Goal: Information Seeking & Learning: Learn about a topic

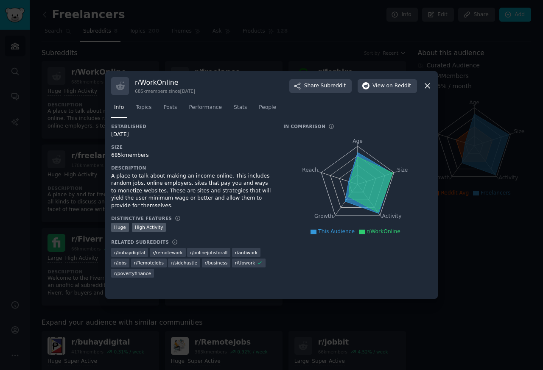
click at [424, 87] on icon at bounding box center [427, 85] width 9 height 9
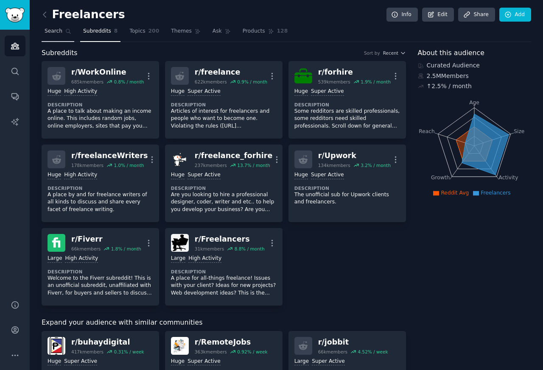
click at [47, 31] on span "Search" at bounding box center [54, 32] width 18 height 8
click at [70, 42] on link "Search" at bounding box center [58, 33] width 33 height 17
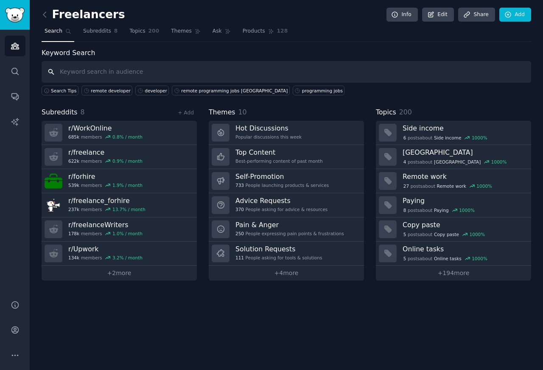
click at [56, 72] on input "text" at bounding box center [287, 72] width 490 height 22
paste input "developer job remote"
type input "developer job remote"
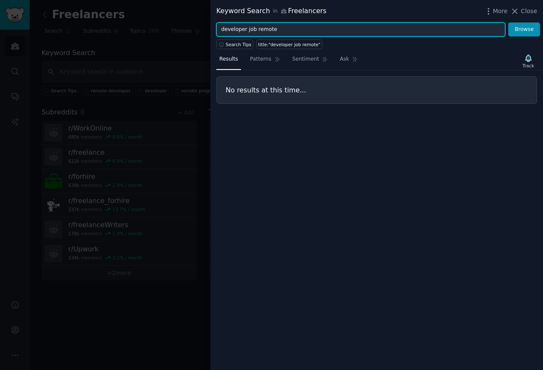
click at [238, 30] on input "developer job remote" at bounding box center [360, 29] width 289 height 14
paste input "text"
type input "developer"
click at [508, 22] on button "Browse" at bounding box center [524, 29] width 32 height 14
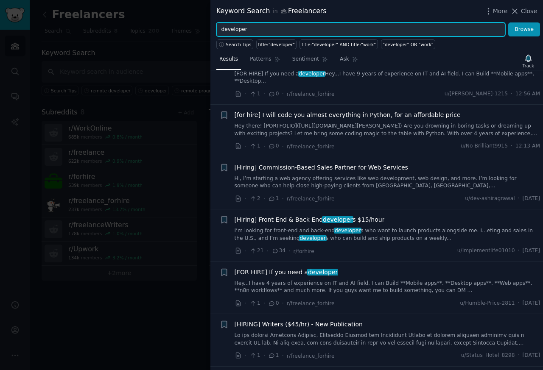
scroll to position [356, 0]
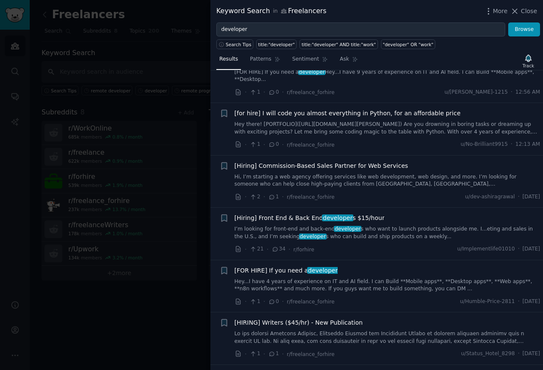
click at [299, 235] on span "developer" at bounding box center [313, 237] width 28 height 6
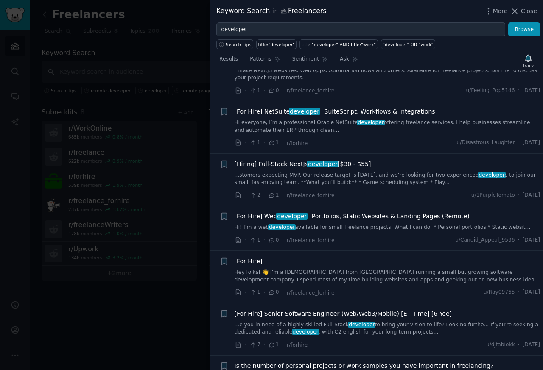
scroll to position [800, 0]
click at [276, 178] on link "...stomers expecting MVP. Our release target is [DATE], and we’re looking for t…" at bounding box center [388, 178] width 306 height 15
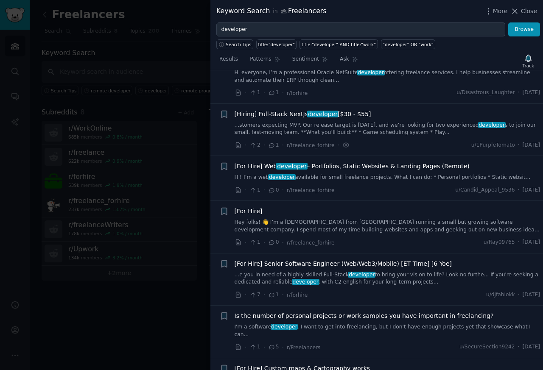
scroll to position [757, 0]
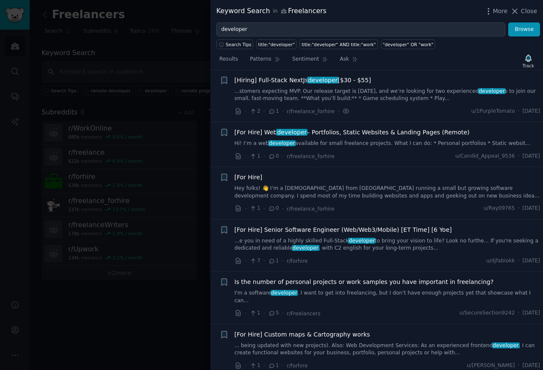
click at [257, 115] on span "2" at bounding box center [254, 112] width 11 height 8
click at [250, 81] on span "[Hiring] Full-Stack NextJs developer [$30 - $55]" at bounding box center [303, 80] width 137 height 9
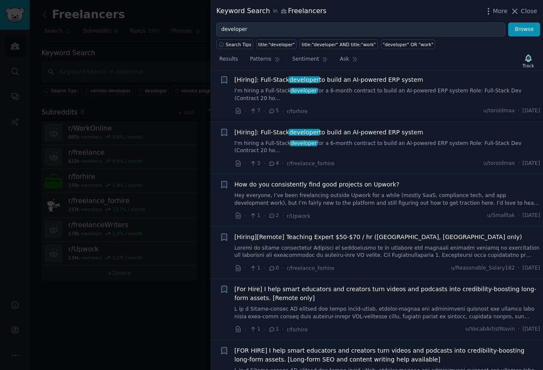
scroll to position [1367, 0]
click at [251, 90] on link "I'm hiring a Full-Stack developer for a 6-month contract to build an AI-powered…" at bounding box center [388, 94] width 306 height 15
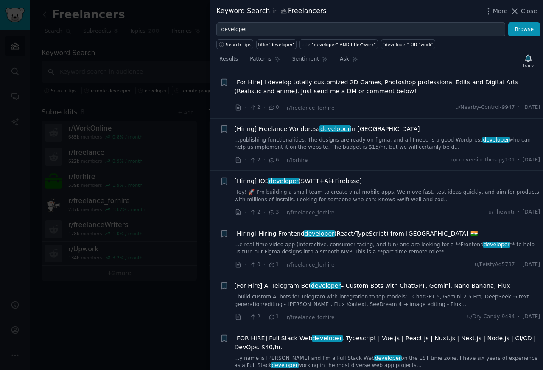
scroll to position [2331, 0]
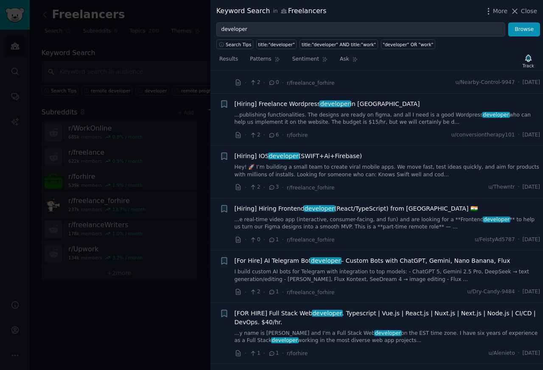
click at [250, 112] on link "...publishing functionalities. The designs are ready on figma, and all I need i…" at bounding box center [388, 119] width 306 height 15
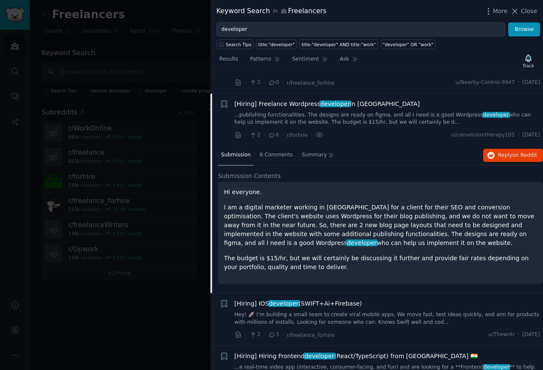
scroll to position [2147, 0]
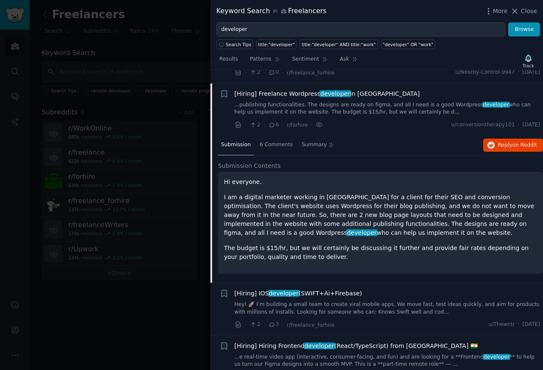
click at [249, 289] on span "[Hiring] IOS developer (SWIFT+Ai+Firebase)" at bounding box center [299, 293] width 128 height 9
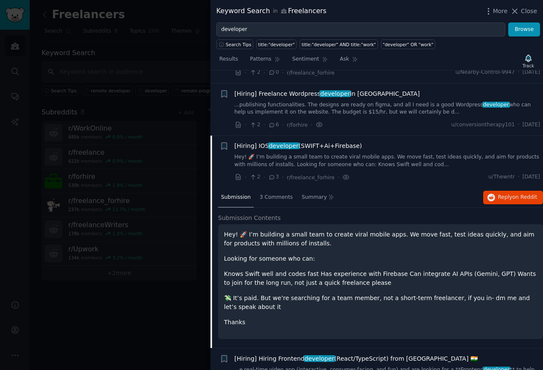
scroll to position [2199, 0]
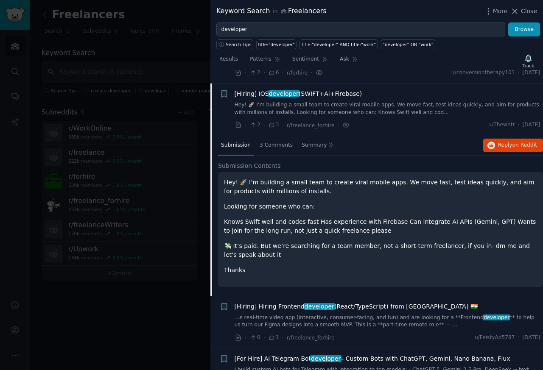
click at [260, 314] on link "...e real-time video app (interactive, consumer-facing, and fun) and are lookin…" at bounding box center [388, 321] width 306 height 15
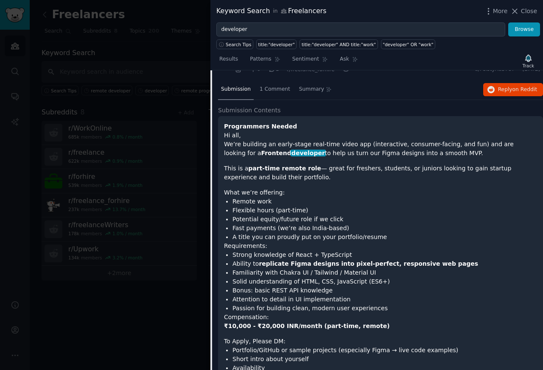
scroll to position [2557, 0]
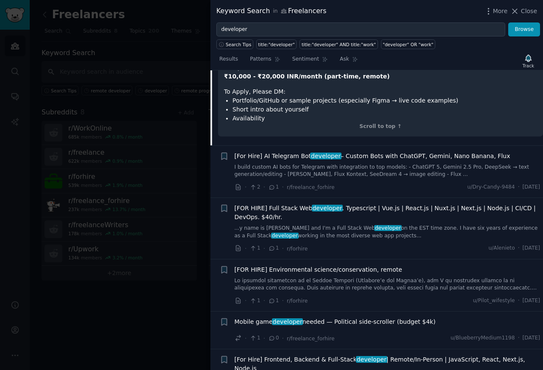
click at [278, 334] on div "· 1 · 0 · r/freelance_forhire" at bounding box center [285, 338] width 100 height 9
click at [270, 318] on span "Mobile game developer needed — Political side-scroller (budget $4k)" at bounding box center [335, 322] width 201 height 9
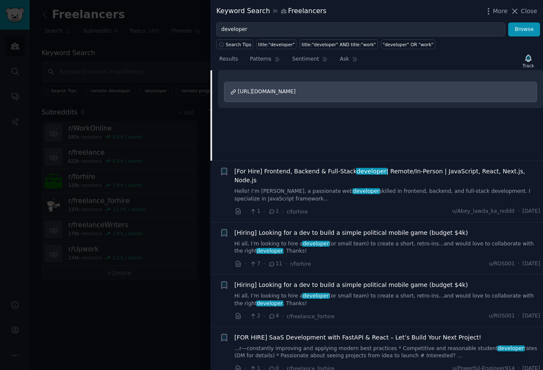
scroll to position [2470, 0]
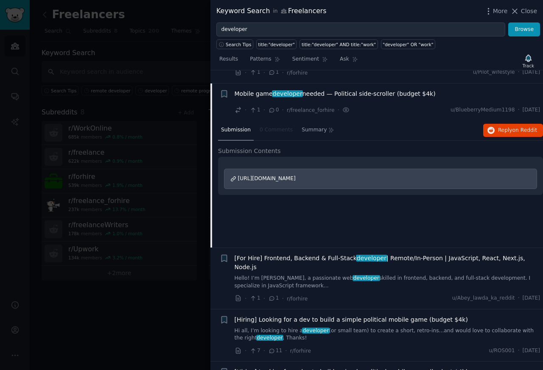
click at [251, 316] on span "[Hiring] Looking for a dev to build a simple political mobile game (budget $4k)" at bounding box center [351, 320] width 233 height 9
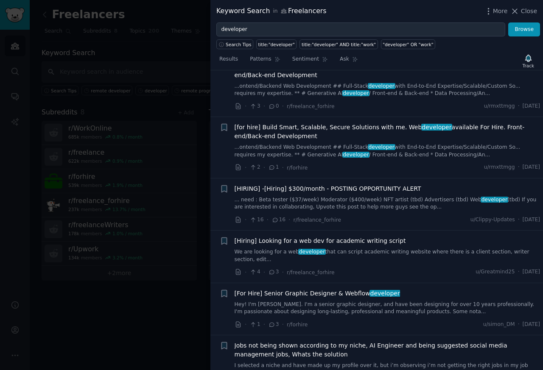
scroll to position [3791, 0]
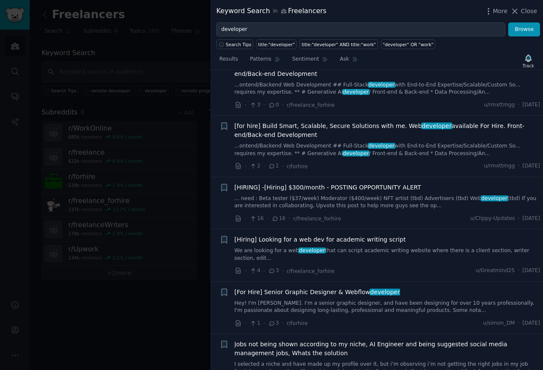
click at [258, 247] on link "We are looking for a web developer that can script academic writing website whe…" at bounding box center [388, 254] width 306 height 15
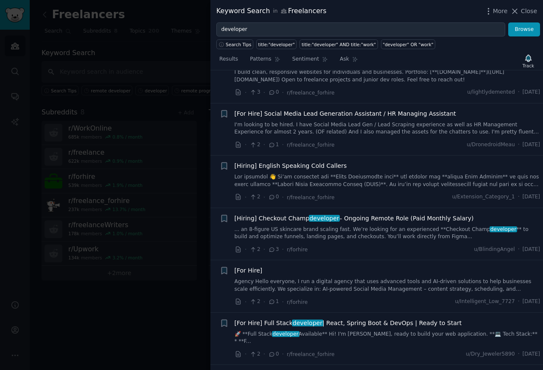
scroll to position [3995, 0]
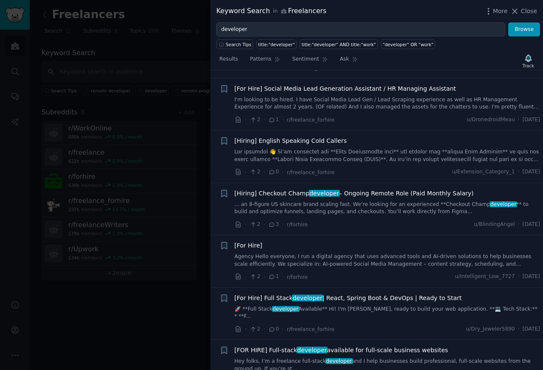
click at [257, 201] on link "... an 8-figure US skincare brand scaling fast. We’re looking for an experience…" at bounding box center [388, 208] width 306 height 15
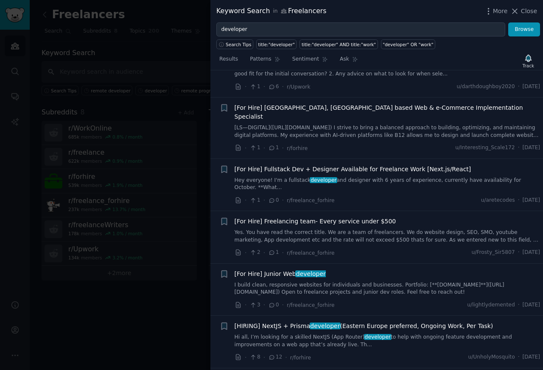
scroll to position [5272, 0]
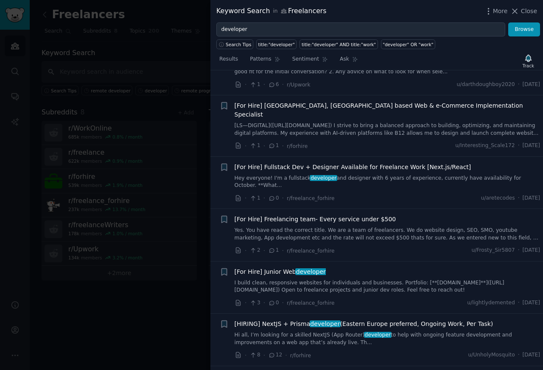
click at [255, 320] on span "[HIRING] NextJS + Prisma developer ([GEOGRAPHIC_DATA] preferred, Ongoing Work, …" at bounding box center [364, 324] width 259 height 9
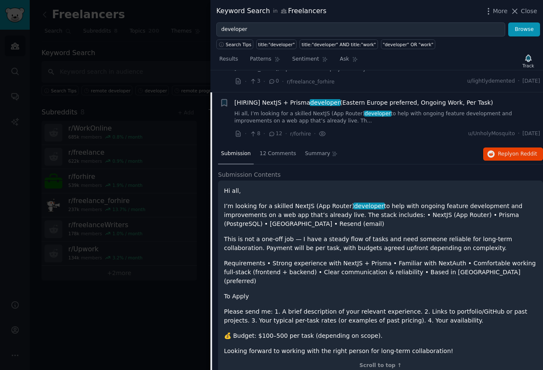
scroll to position [5222, 0]
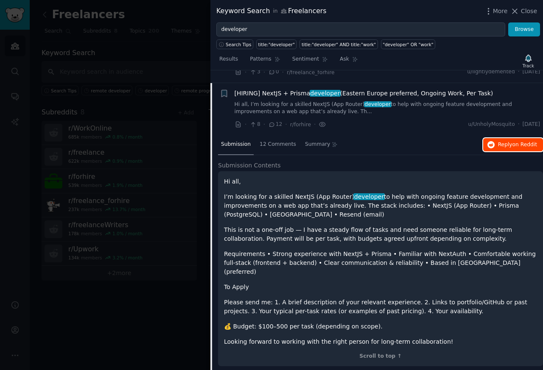
click at [502, 141] on span "Reply on Reddit" at bounding box center [517, 145] width 39 height 8
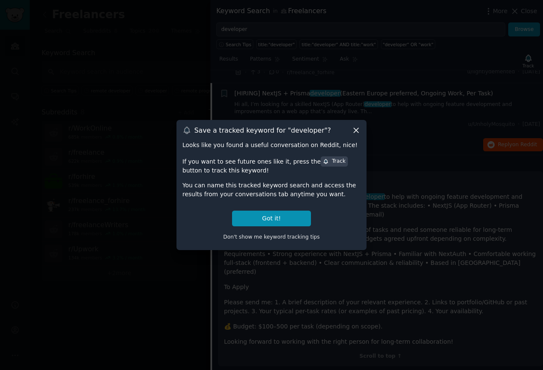
click at [350, 131] on div "Save a tracked keyword for " developer "?" at bounding box center [271, 130] width 178 height 9
click at [349, 131] on div "Save a tracked keyword for " developer "?" at bounding box center [271, 130] width 178 height 9
click at [277, 238] on span "Don't show me keyword tracking tips" at bounding box center [271, 237] width 97 height 6
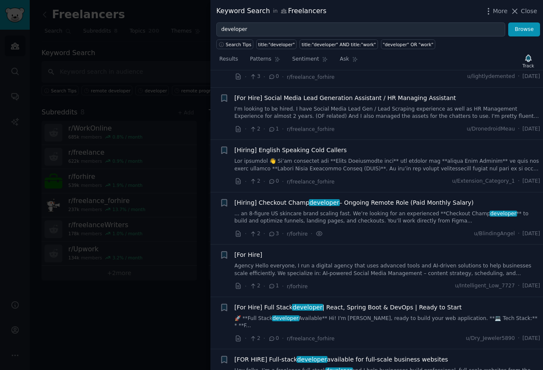
scroll to position [3797, 0]
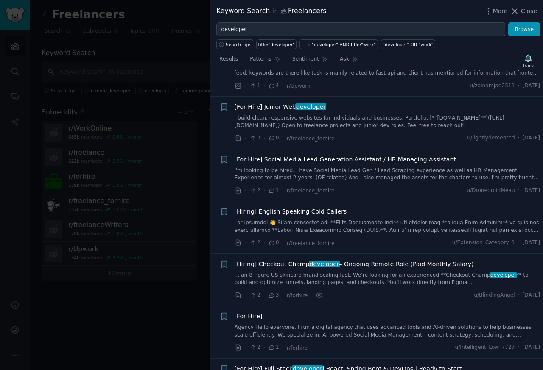
click at [287, 235] on li "+ [Hiring] English Speaking Cold Callers · 2 · 0 · r/freelance_forhire u/Extens…" at bounding box center [376, 228] width 333 height 52
click at [276, 260] on span "[Hiring] Checkout Champ developer – Ongoing Remote Role (Paid Monthly Salary)" at bounding box center [354, 264] width 239 height 9
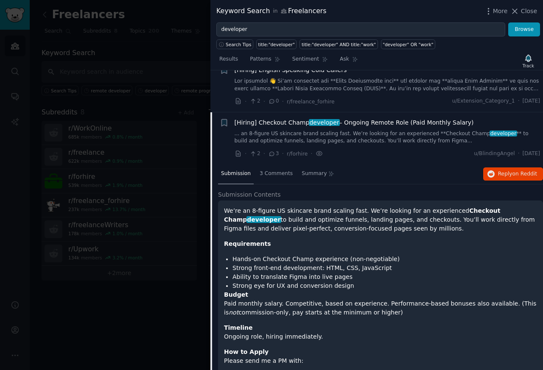
scroll to position [3962, 0]
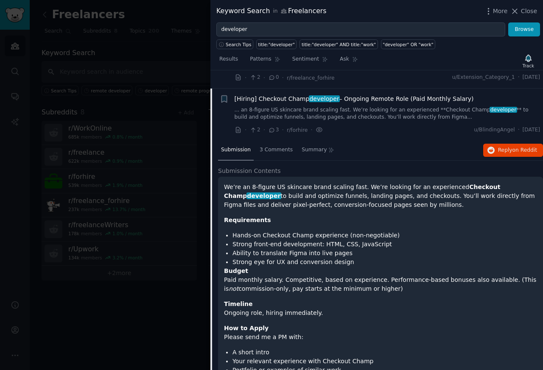
click at [502, 167] on h2 "Submission Contents" at bounding box center [380, 171] width 325 height 9
click at [513, 147] on span "on Reddit" at bounding box center [525, 150] width 25 height 6
click at [530, 12] on span "Close" at bounding box center [529, 11] width 16 height 9
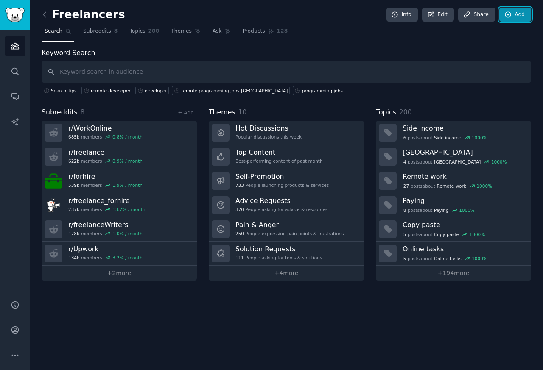
click at [527, 12] on link "Add" at bounding box center [515, 15] width 32 height 14
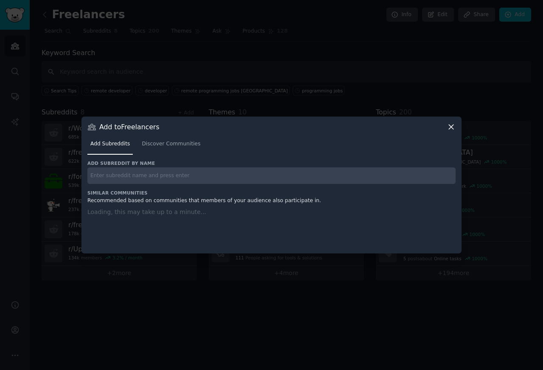
click at [448, 129] on icon at bounding box center [451, 127] width 9 height 9
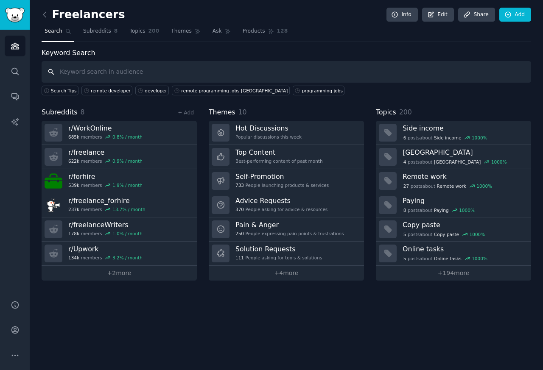
click at [70, 71] on input "text" at bounding box center [287, 72] width 490 height 22
paste input "developer"
type input "developer"
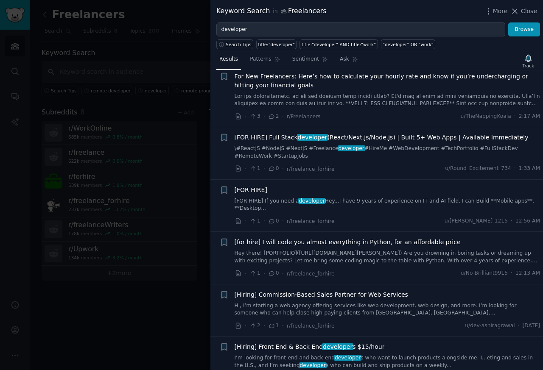
scroll to position [305, 0]
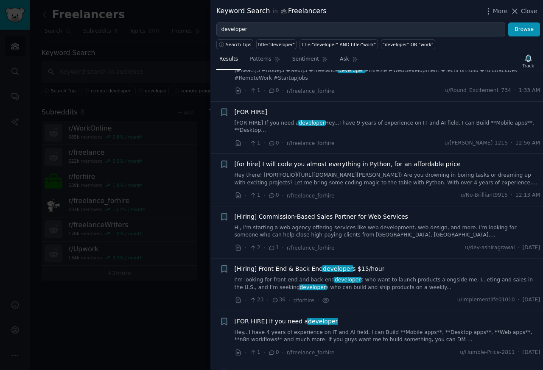
click at [300, 286] on link "I’m looking for front-end and back-end developer s who want to launch products …" at bounding box center [388, 284] width 306 height 15
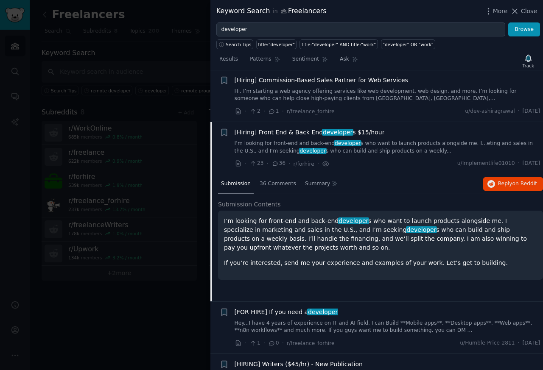
scroll to position [495, 0]
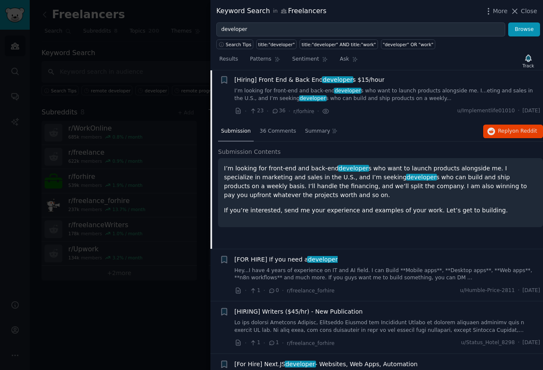
click at [510, 186] on p "I’m looking for front-end and back-end developer s who want to launch products …" at bounding box center [380, 182] width 313 height 36
click at [510, 133] on span "Reply on Reddit" at bounding box center [517, 132] width 39 height 8
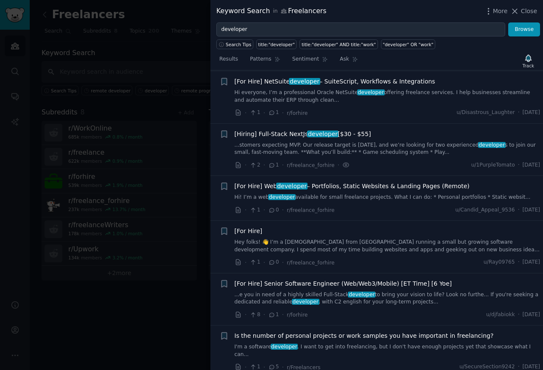
scroll to position [851, 0]
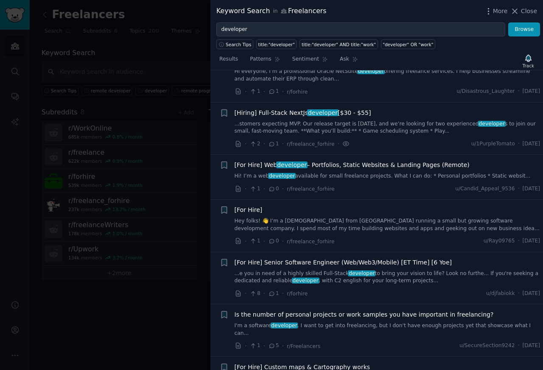
click at [291, 126] on link "...stomers expecting MVP. Our release target is [DATE], and we’re looking for t…" at bounding box center [388, 127] width 306 height 15
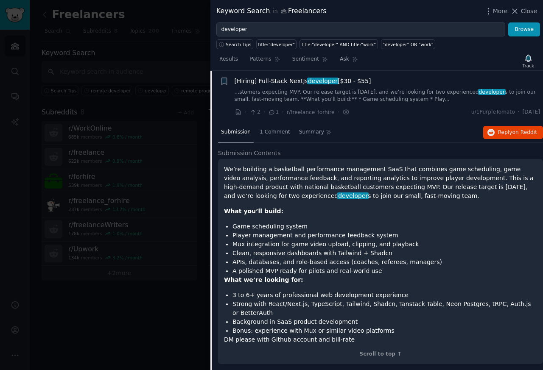
scroll to position [757, 0]
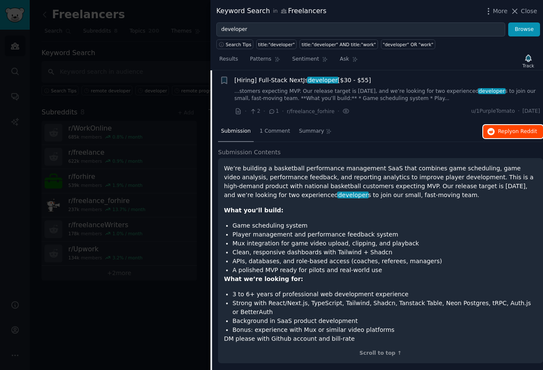
click at [508, 132] on span "Reply on Reddit" at bounding box center [517, 132] width 39 height 8
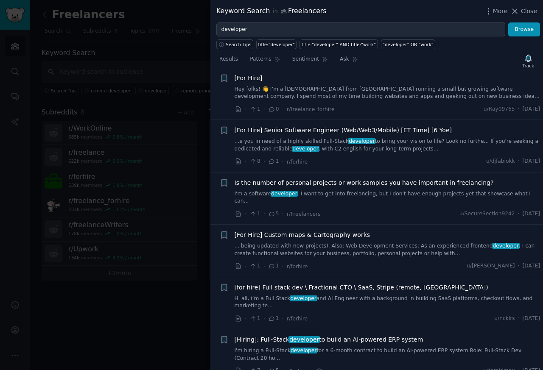
scroll to position [1113, 0]
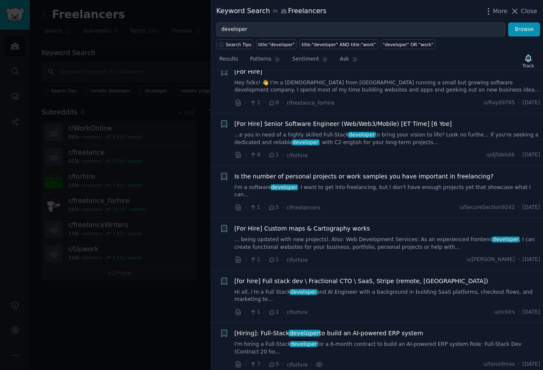
click at [319, 344] on link "I'm hiring a Full-Stack developer for a 6-month contract to build an AI-powered…" at bounding box center [388, 348] width 306 height 15
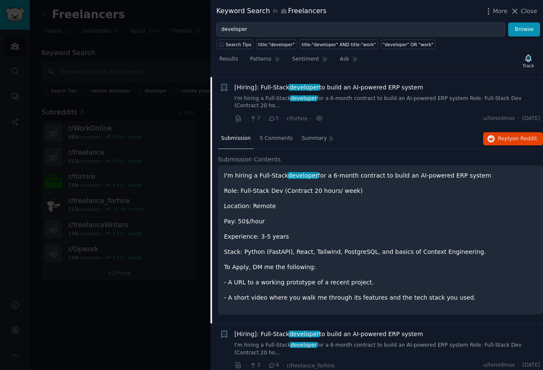
scroll to position [1110, 0]
click at [509, 252] on div "I'm hiring a Full-Stack developer for a 6-month contract to build an AI-powered…" at bounding box center [380, 236] width 313 height 131
click at [510, 134] on span "Reply on Reddit" at bounding box center [517, 138] width 39 height 8
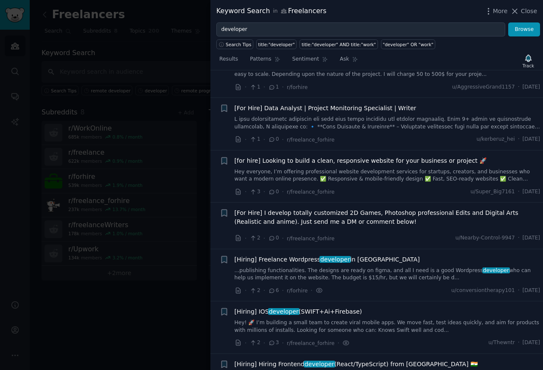
scroll to position [2179, 0]
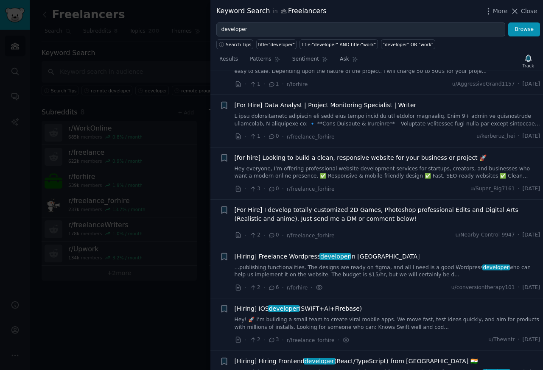
click at [259, 317] on link "Hey! 🚀 I’m building a small team to create viral mobile apps. We move fast, tes…" at bounding box center [388, 324] width 306 height 15
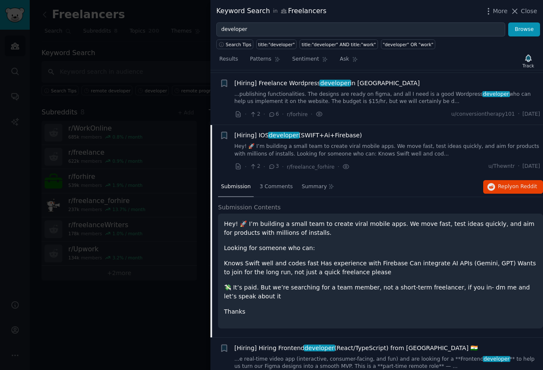
scroll to position [2199, 0]
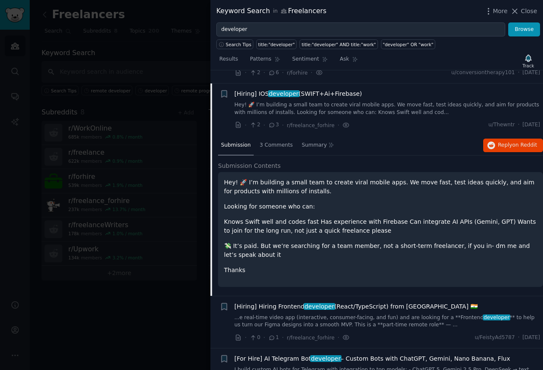
click at [507, 218] on p "Knows Swift well and codes fast Has experience with Firebase Can integrate AI A…" at bounding box center [380, 227] width 313 height 18
click at [508, 142] on span "Reply on Reddit" at bounding box center [517, 146] width 39 height 8
click at [309, 303] on span "developer" at bounding box center [319, 306] width 31 height 7
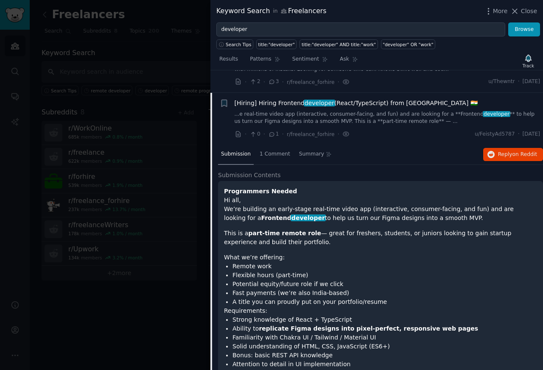
scroll to position [2252, 0]
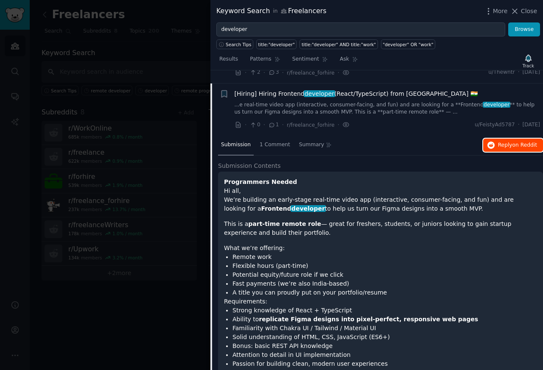
click at [508, 139] on button "Reply on Reddit" at bounding box center [513, 146] width 60 height 14
click at [304, 90] on span "developer" at bounding box center [319, 93] width 31 height 7
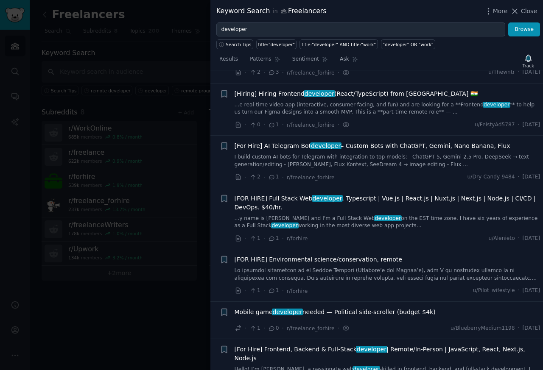
click at [303, 308] on span "Mobile game developer needed — Political side-scroller (budget $4k)" at bounding box center [335, 312] width 201 height 9
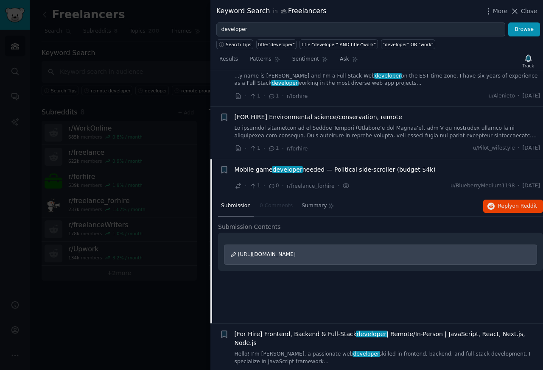
scroll to position [2470, 0]
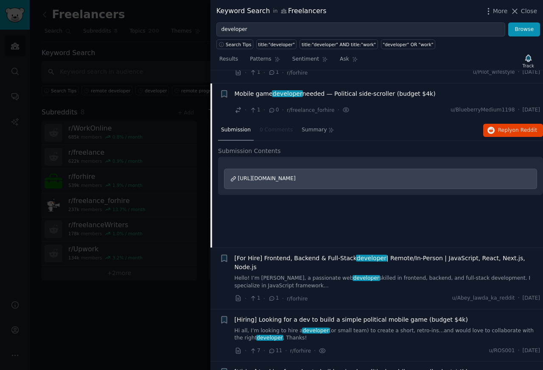
click at [508, 195] on div "Submission 0 Comments Summary Reply on Reddit Submission Contents [URL][DOMAIN_…" at bounding box center [380, 183] width 325 height 127
click at [509, 127] on span "Reply on Reddit" at bounding box center [517, 131] width 39 height 8
click at [314, 316] on span "[Hiring] Looking for a dev to build a simple political mobile game (budget $4k)" at bounding box center [351, 320] width 233 height 9
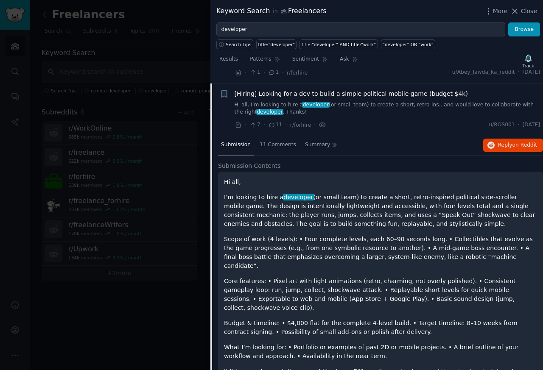
scroll to position [2569, 0]
click at [508, 161] on h2 "Submission Contents" at bounding box center [380, 165] width 325 height 9
click at [510, 141] on span "Reply on Reddit" at bounding box center [517, 145] width 39 height 8
click at [529, 12] on span "Close" at bounding box center [529, 11] width 16 height 9
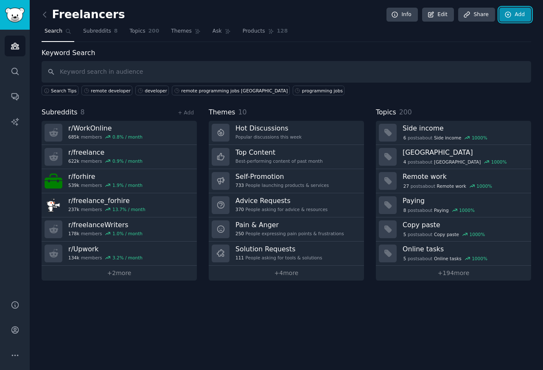
click at [527, 11] on link "Add" at bounding box center [515, 15] width 32 height 14
click at [67, 72] on input "text" at bounding box center [287, 72] width 490 height 22
paste input "developer"
type input "developer"
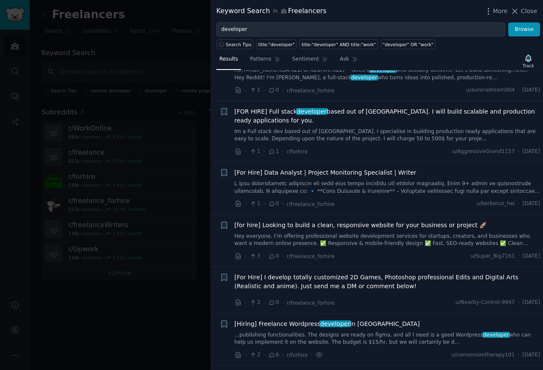
scroll to position [1935, 0]
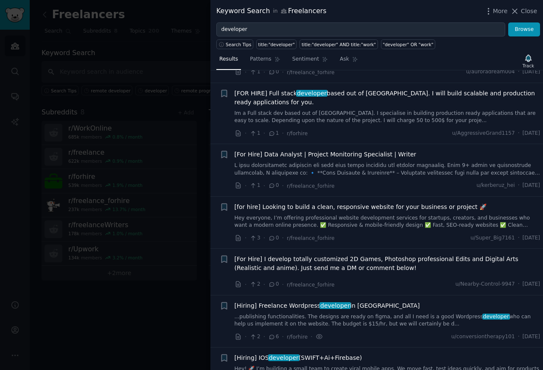
click at [300, 314] on link "...publishing functionalities. The designs are ready on figma, and all I need i…" at bounding box center [388, 321] width 306 height 15
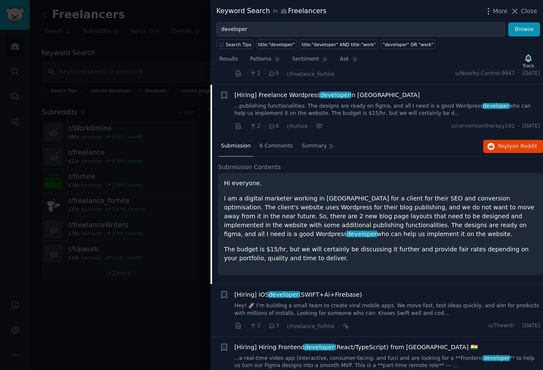
scroll to position [2147, 0]
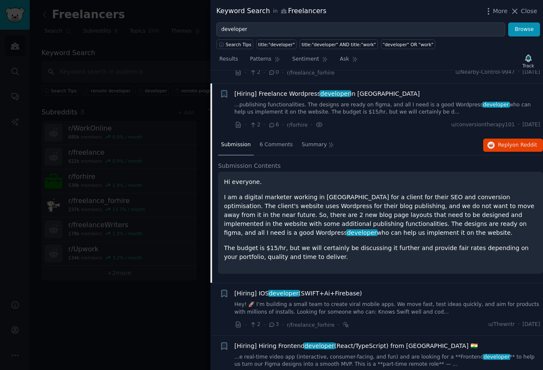
click at [507, 258] on div "Hi everyone. I am a digital marketer working in [GEOGRAPHIC_DATA] for a client …" at bounding box center [380, 223] width 325 height 102
click at [507, 142] on span "Reply on Reddit" at bounding box center [517, 146] width 39 height 8
click at [529, 12] on span "Close" at bounding box center [529, 11] width 16 height 9
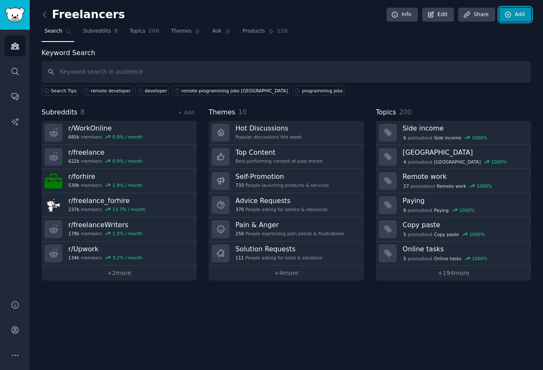
click at [527, 12] on link "Add" at bounding box center [515, 15] width 32 height 14
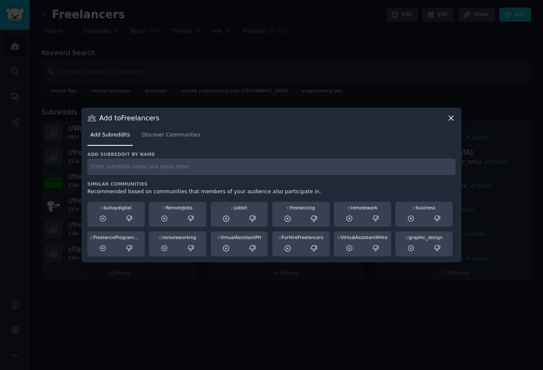
click at [446, 130] on nav "Add Subreddits Discover Communities" at bounding box center [271, 137] width 368 height 17
click at [449, 118] on icon at bounding box center [451, 118] width 9 height 9
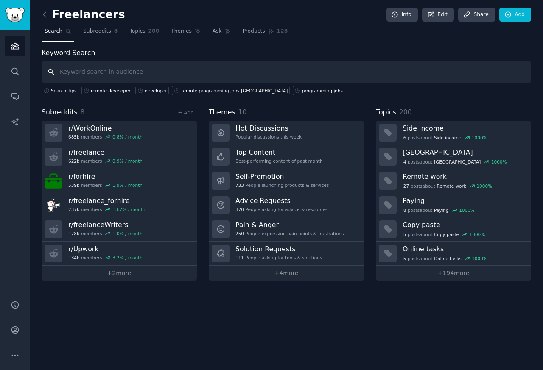
click at [56, 70] on input "text" at bounding box center [287, 72] width 490 height 22
paste input "developer"
type input "developer"
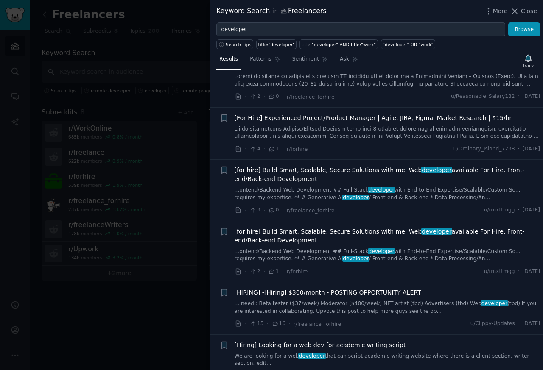
scroll to position [3411, 0]
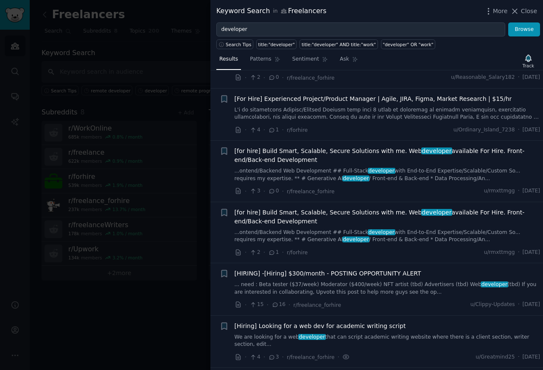
click at [272, 334] on link "We are looking for a web developer that can script academic writing website whe…" at bounding box center [388, 341] width 306 height 15
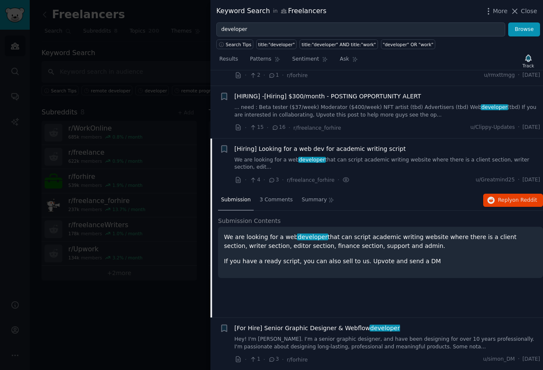
scroll to position [3638, 0]
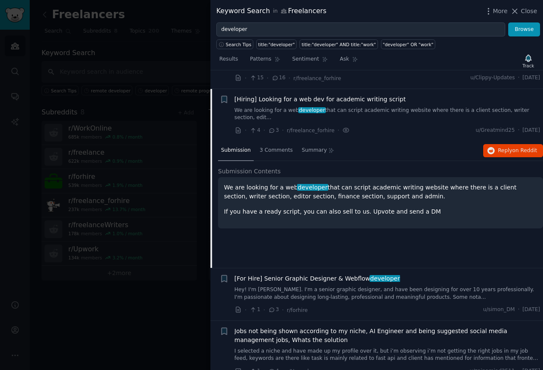
click at [507, 235] on div "Submission 3 Comments Summary Reply on Reddit Submission Contents We are lookin…" at bounding box center [380, 204] width 325 height 127
